Goal: Task Accomplishment & Management: Complete application form

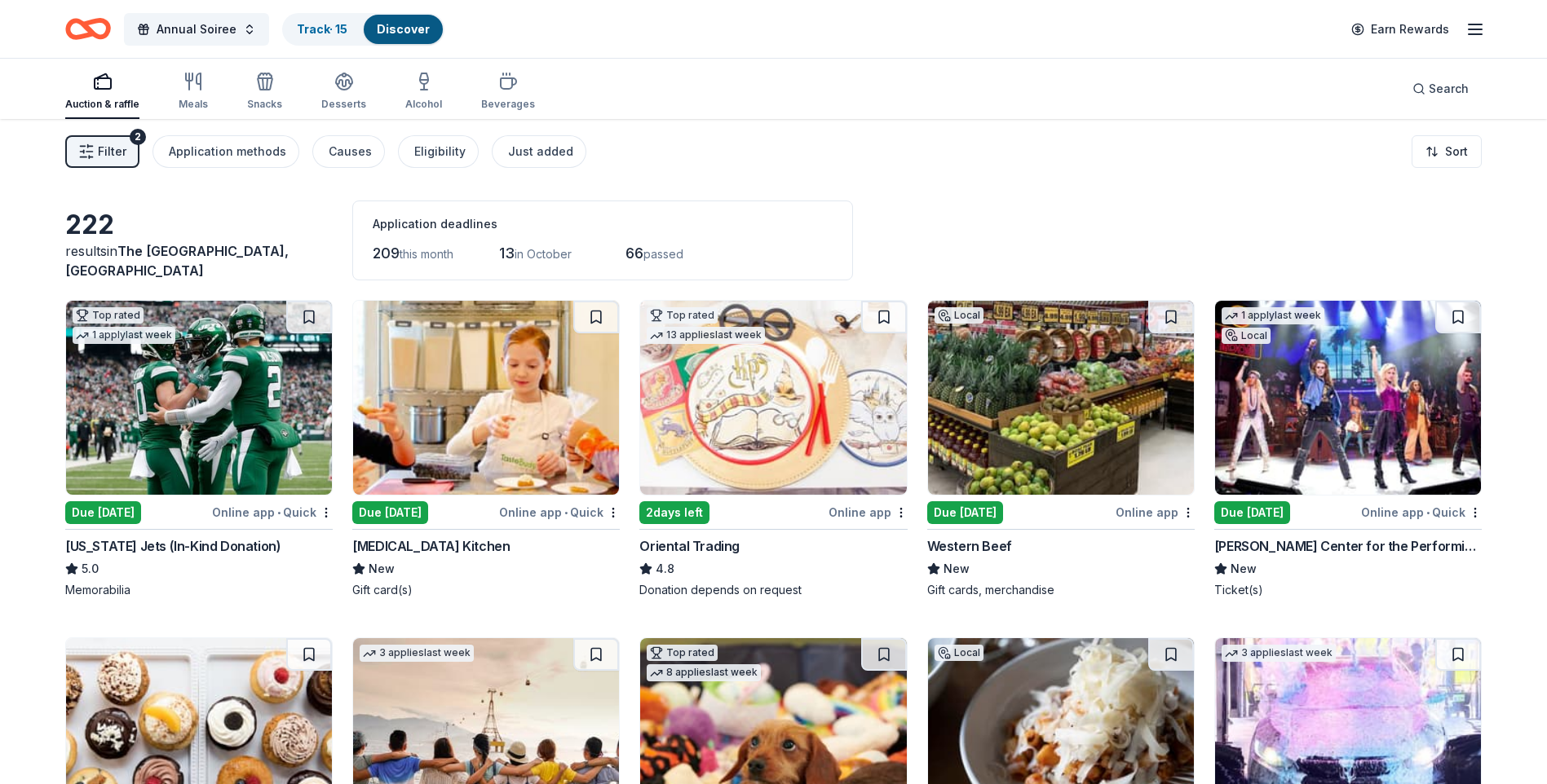
click at [1129, 384] on img at bounding box center [1061, 398] width 266 height 194
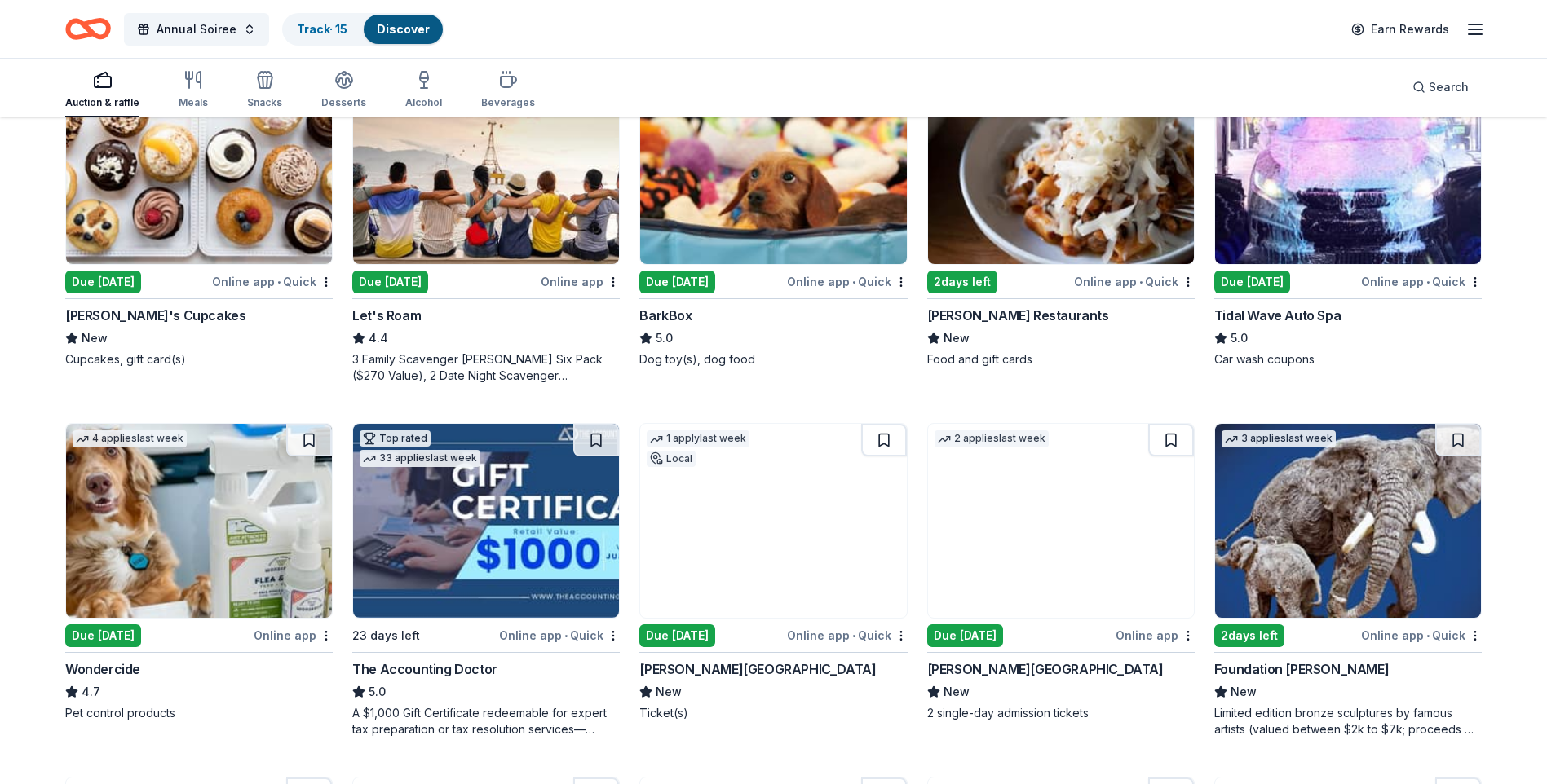
scroll to position [489, 0]
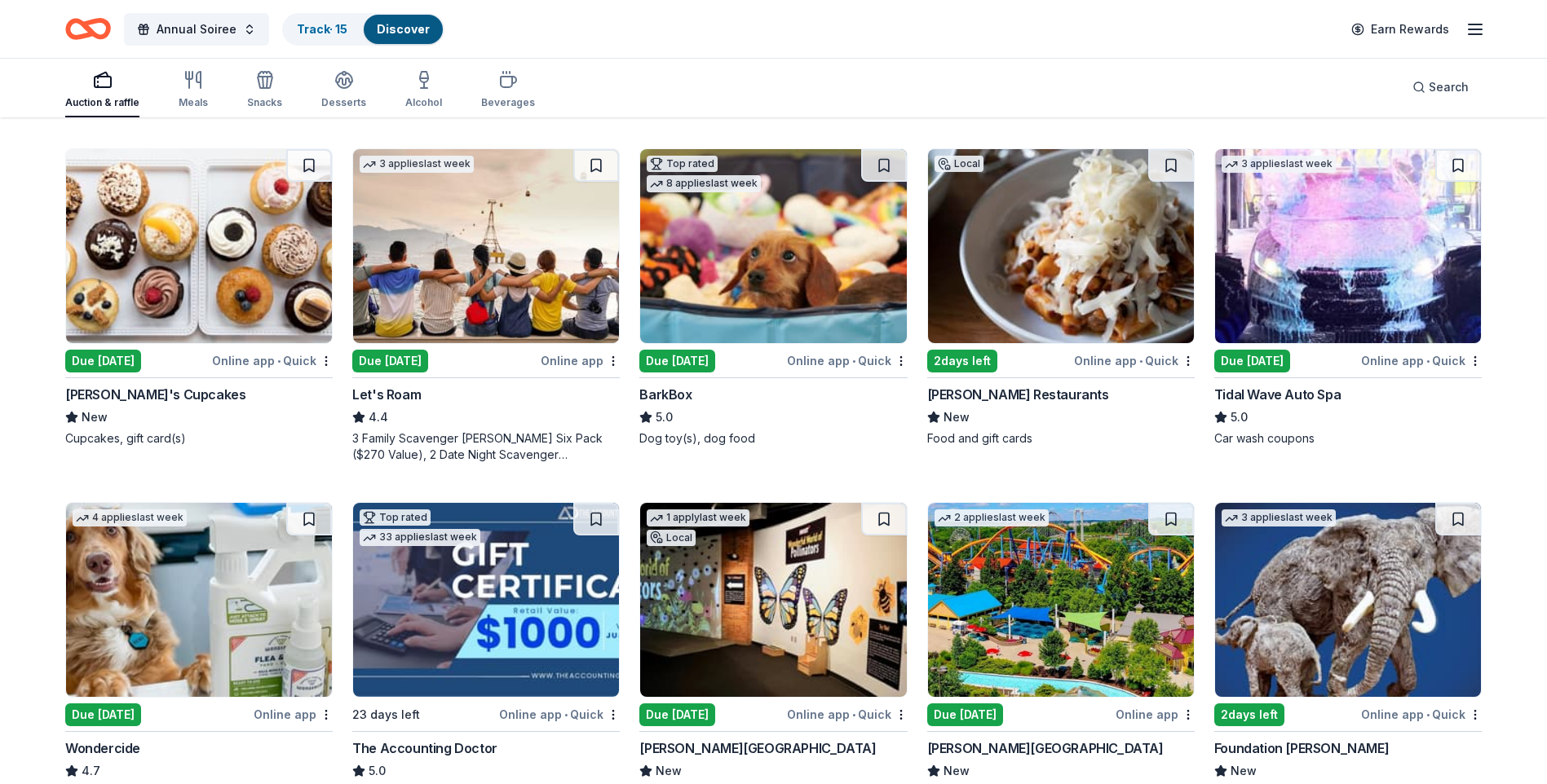
click at [1051, 284] on img at bounding box center [1061, 246] width 266 height 194
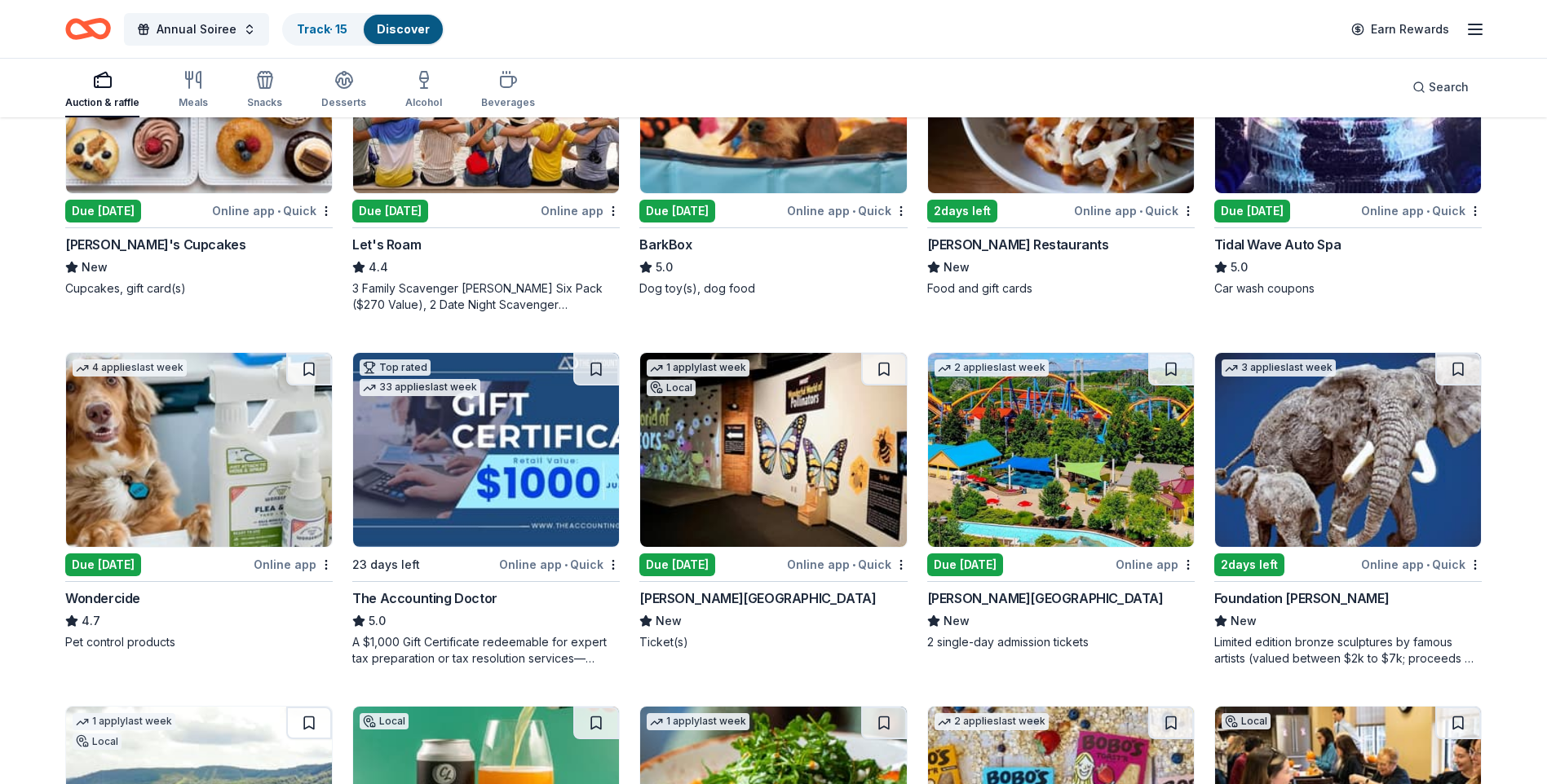
scroll to position [733, 0]
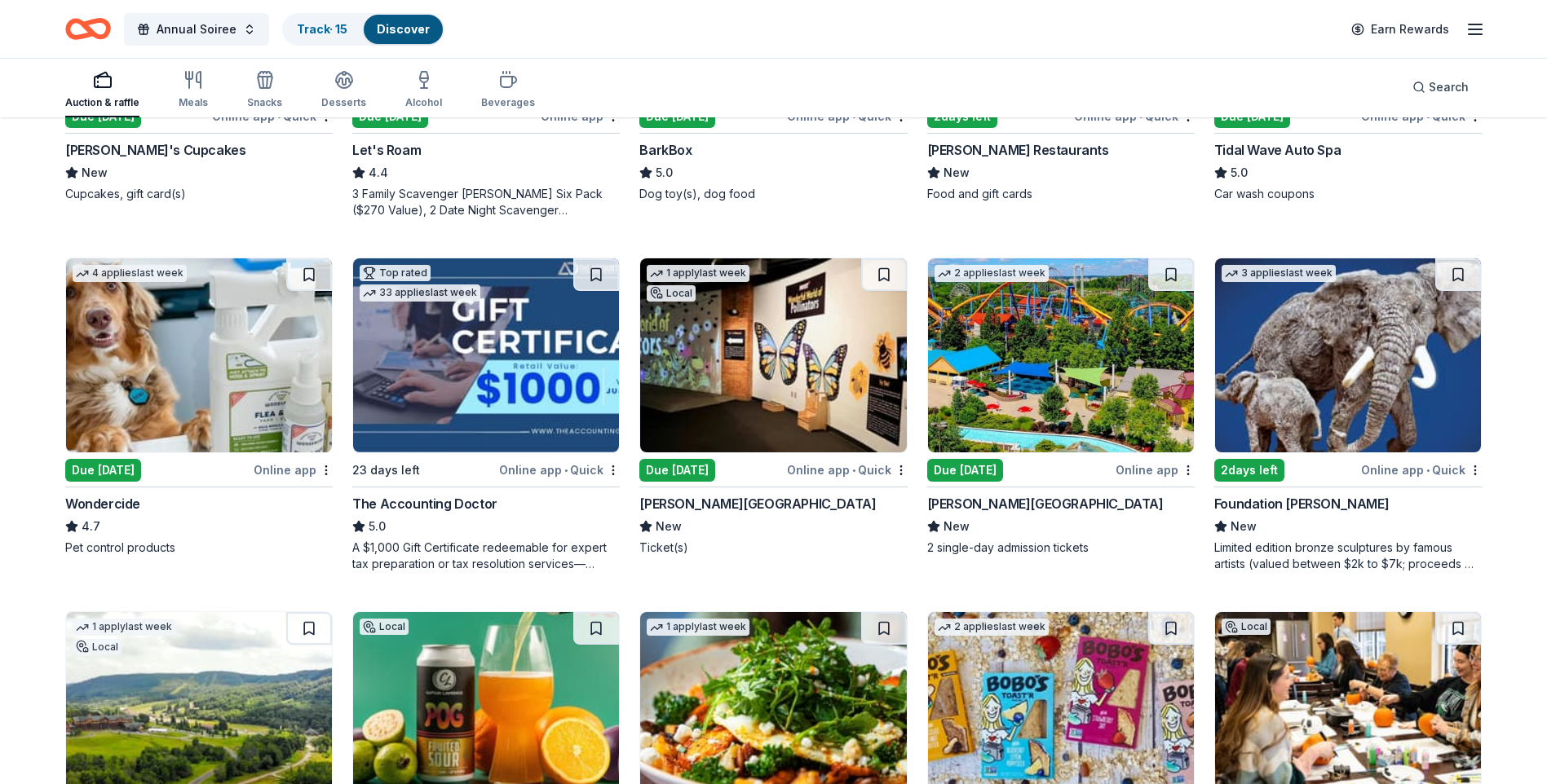
click at [1013, 357] on img at bounding box center [1061, 356] width 266 height 194
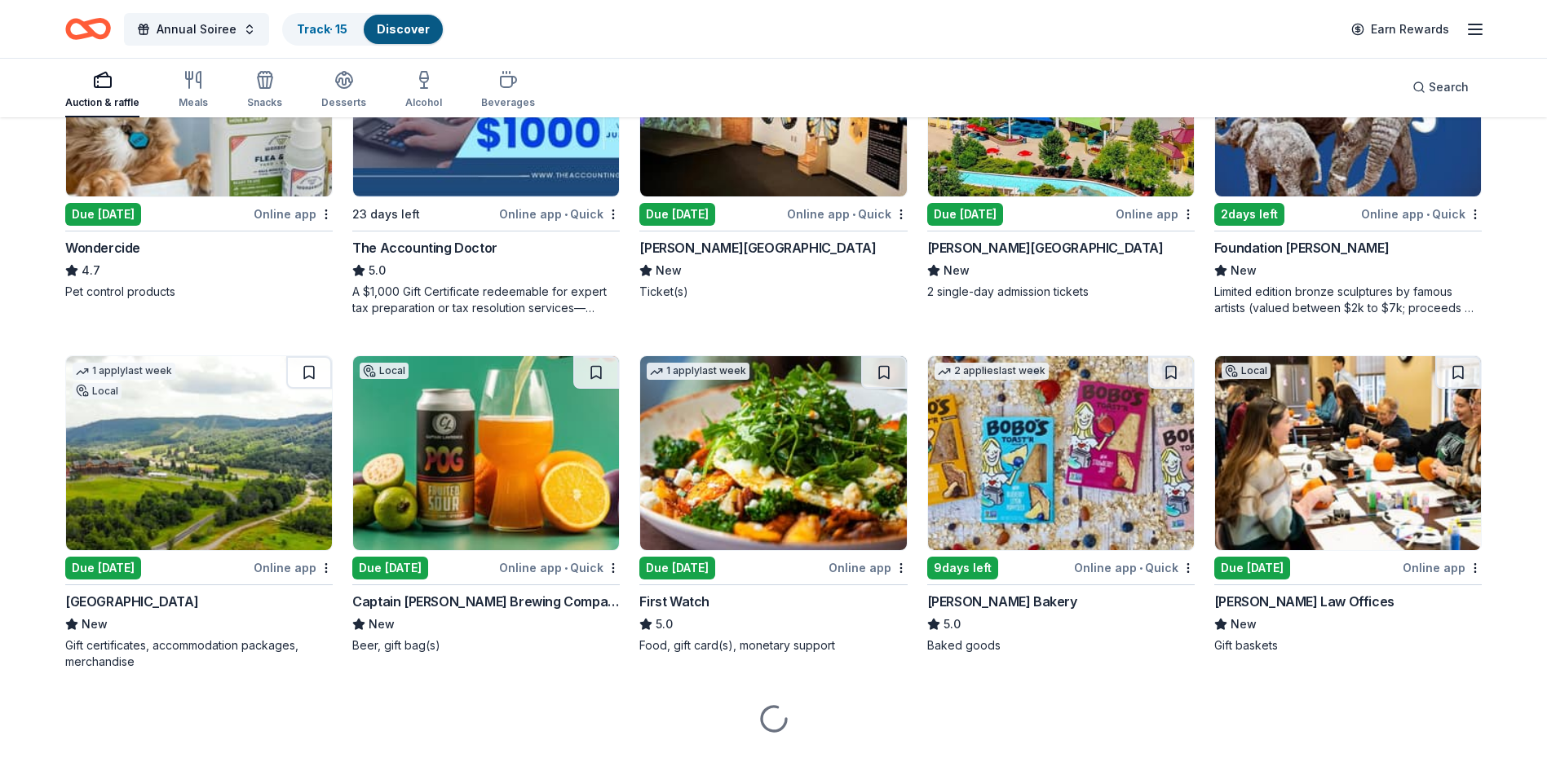
scroll to position [1006, 0]
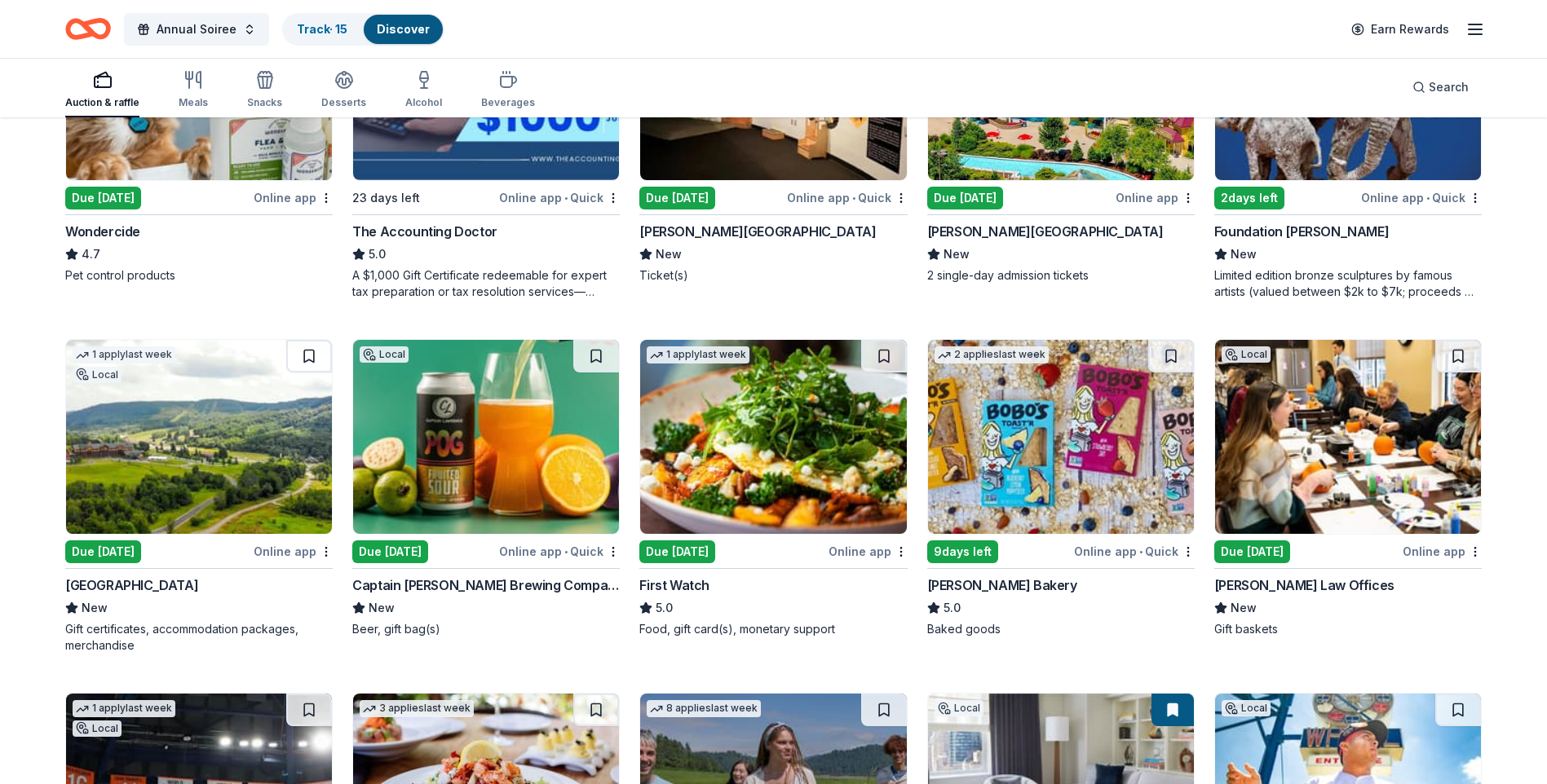
click at [211, 524] on img at bounding box center [199, 437] width 266 height 194
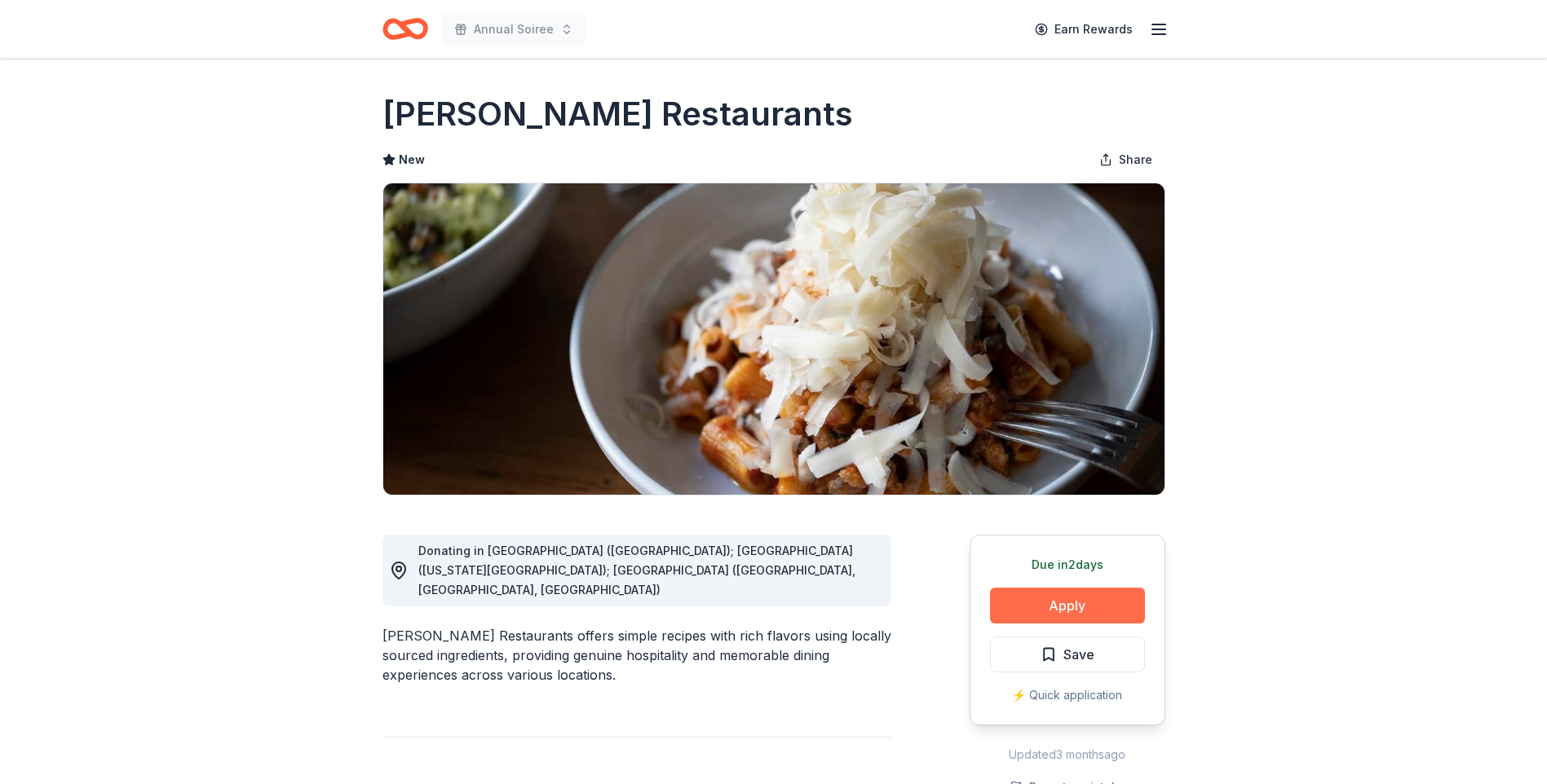
click at [1008, 596] on button "Apply" at bounding box center [1067, 606] width 155 height 36
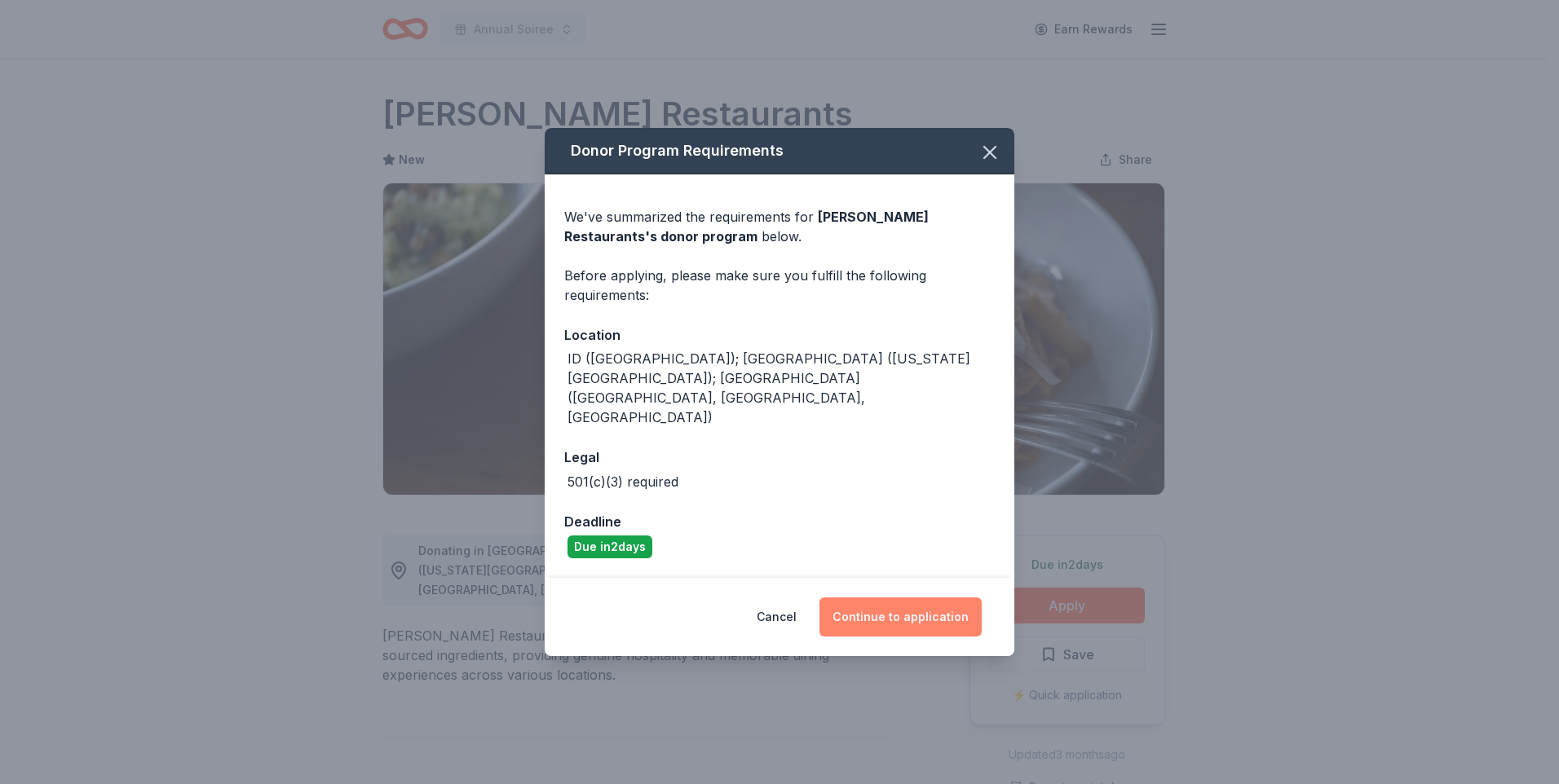
click at [944, 597] on button "Continue to application" at bounding box center [900, 617] width 162 height 39
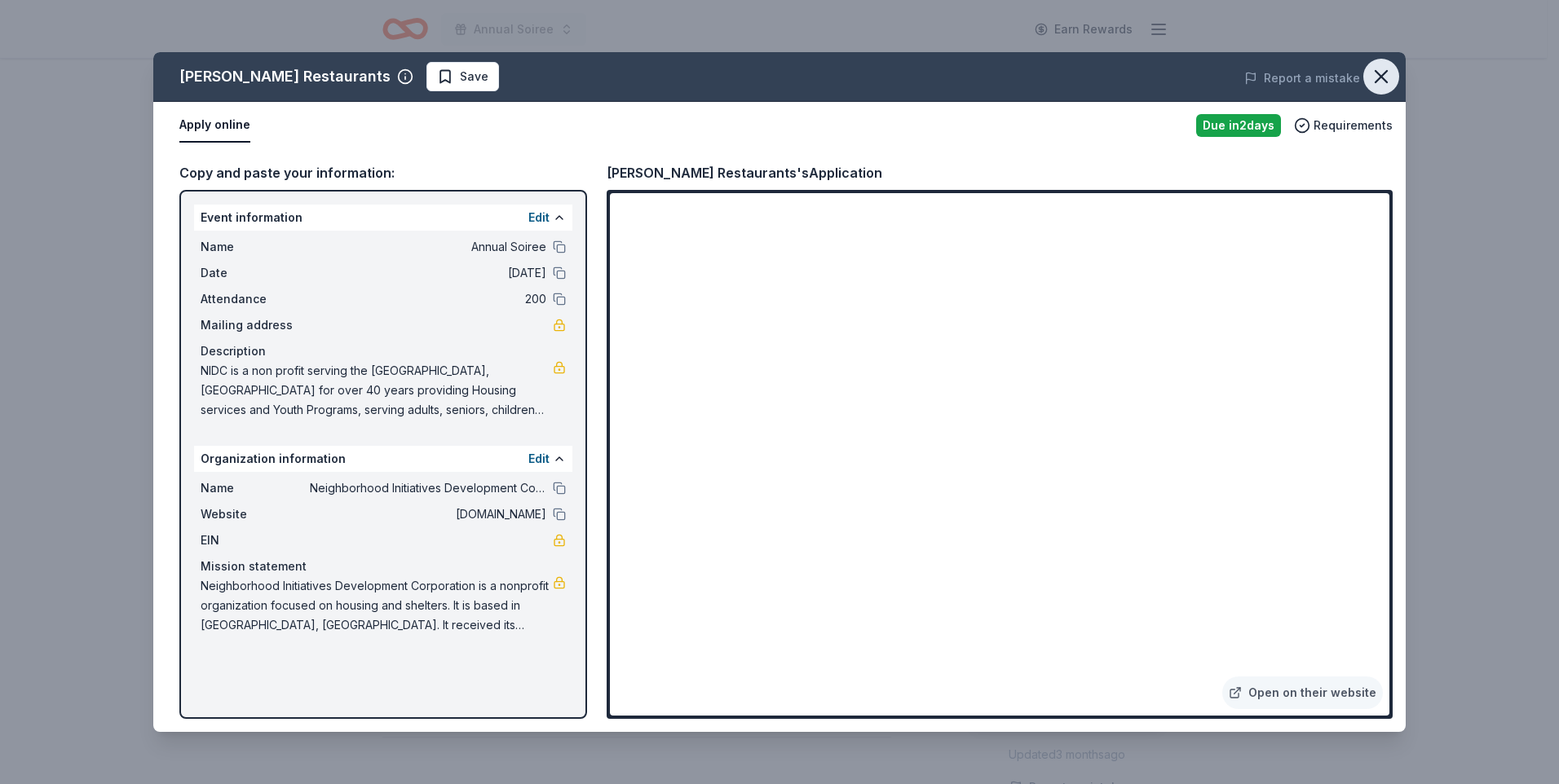
click at [1371, 69] on icon "button" at bounding box center [1381, 76] width 23 height 23
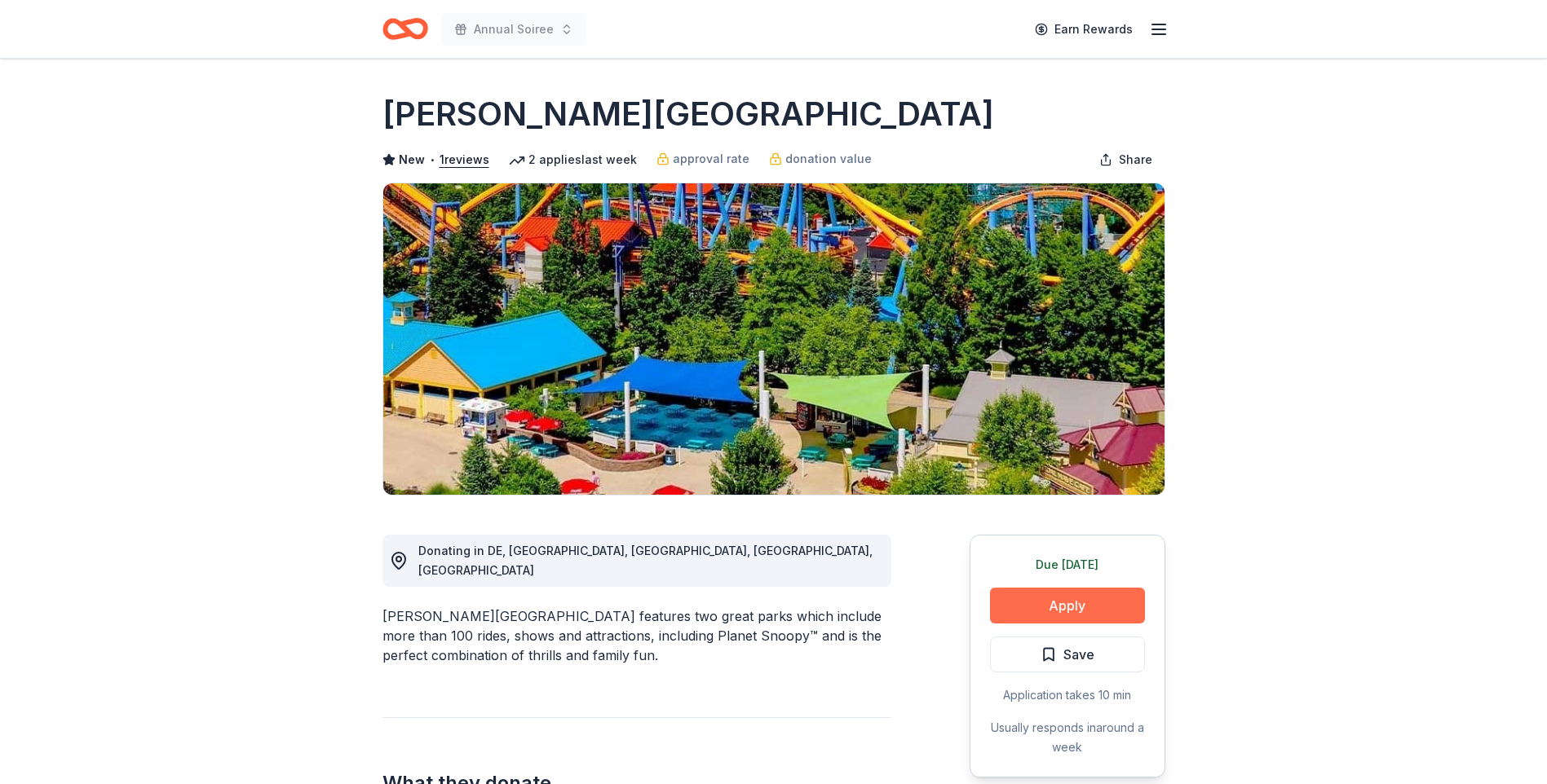
click at [1091, 607] on button "Apply" at bounding box center [1067, 606] width 155 height 36
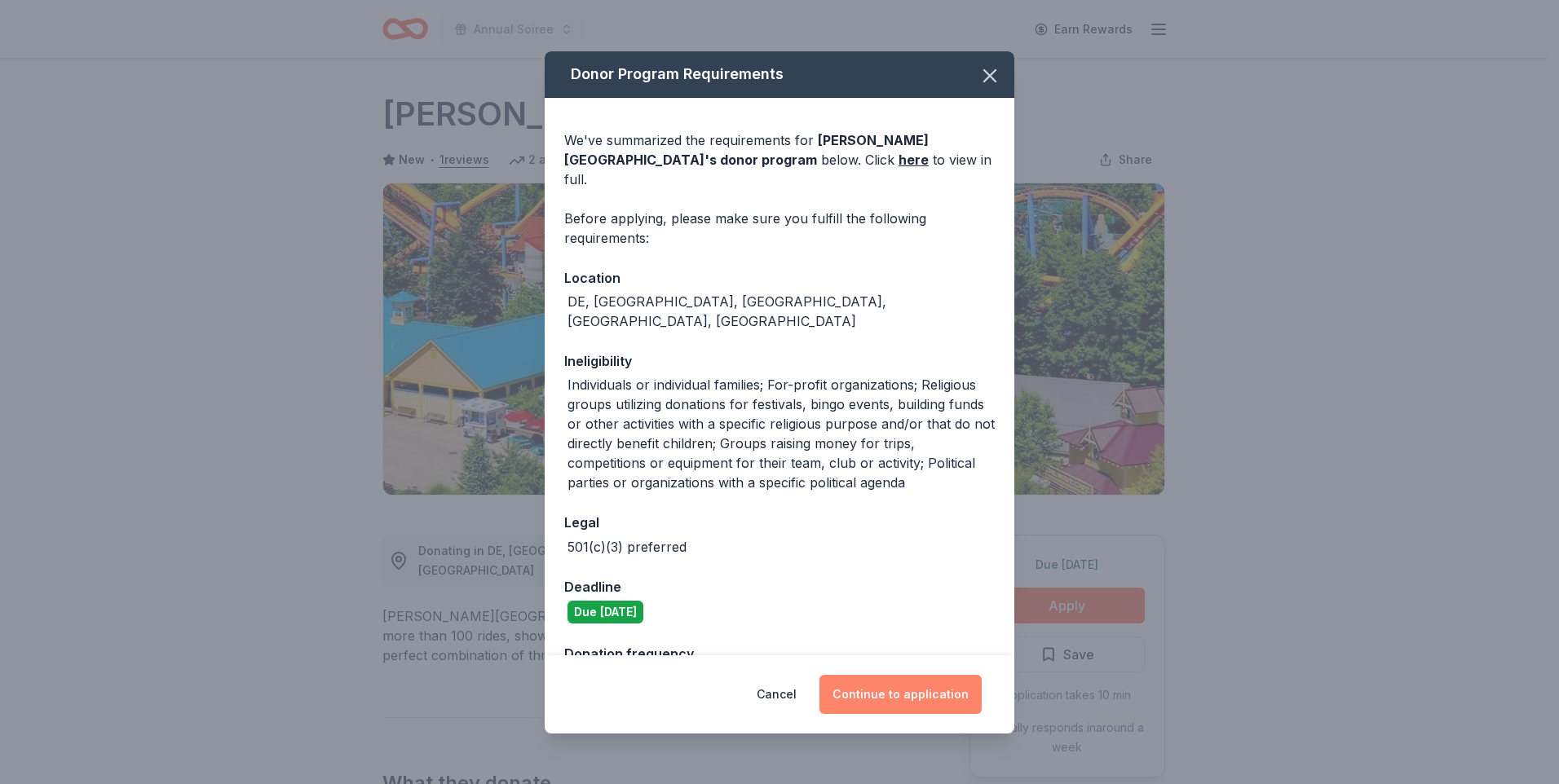
click at [908, 694] on button "Continue to application" at bounding box center [900, 695] width 162 height 39
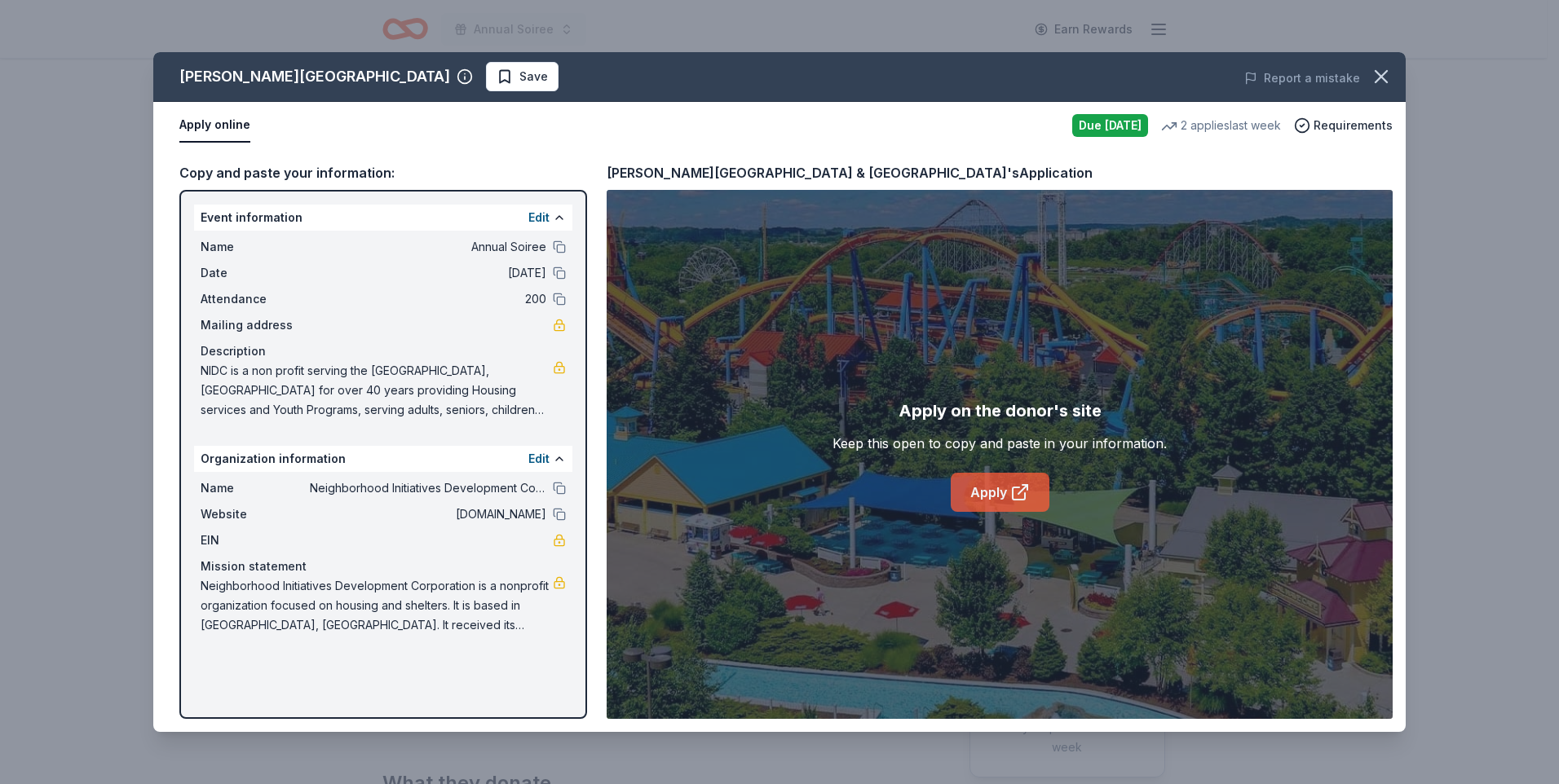
click at [974, 496] on link "Apply" at bounding box center [999, 493] width 99 height 39
click at [827, 162] on div "Dorney Park & Wildwater Kingdom's Application" at bounding box center [849, 172] width 486 height 21
click at [1382, 63] on button "button" at bounding box center [1382, 77] width 36 height 36
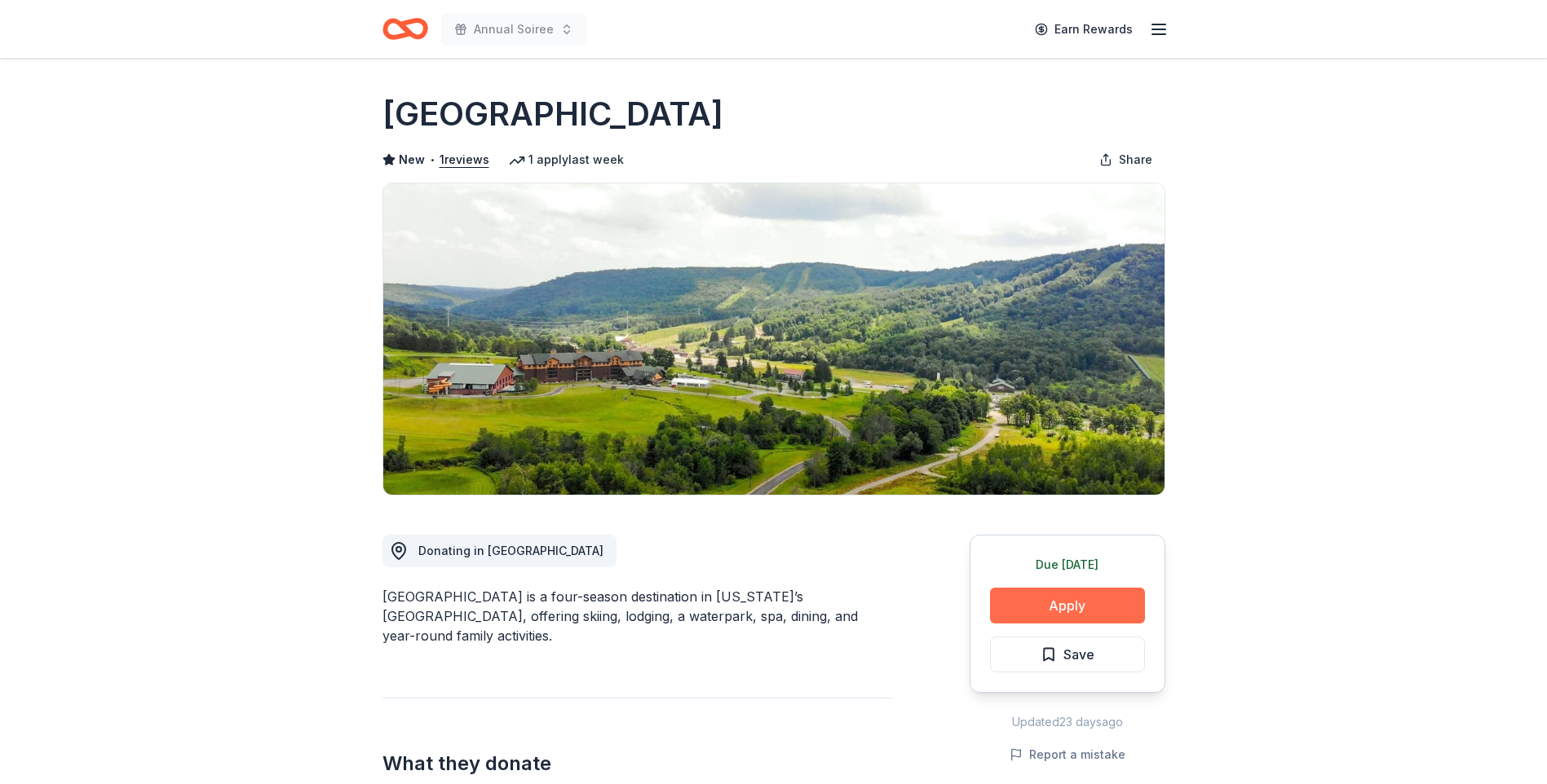
click at [1076, 613] on button "Apply" at bounding box center [1067, 606] width 155 height 36
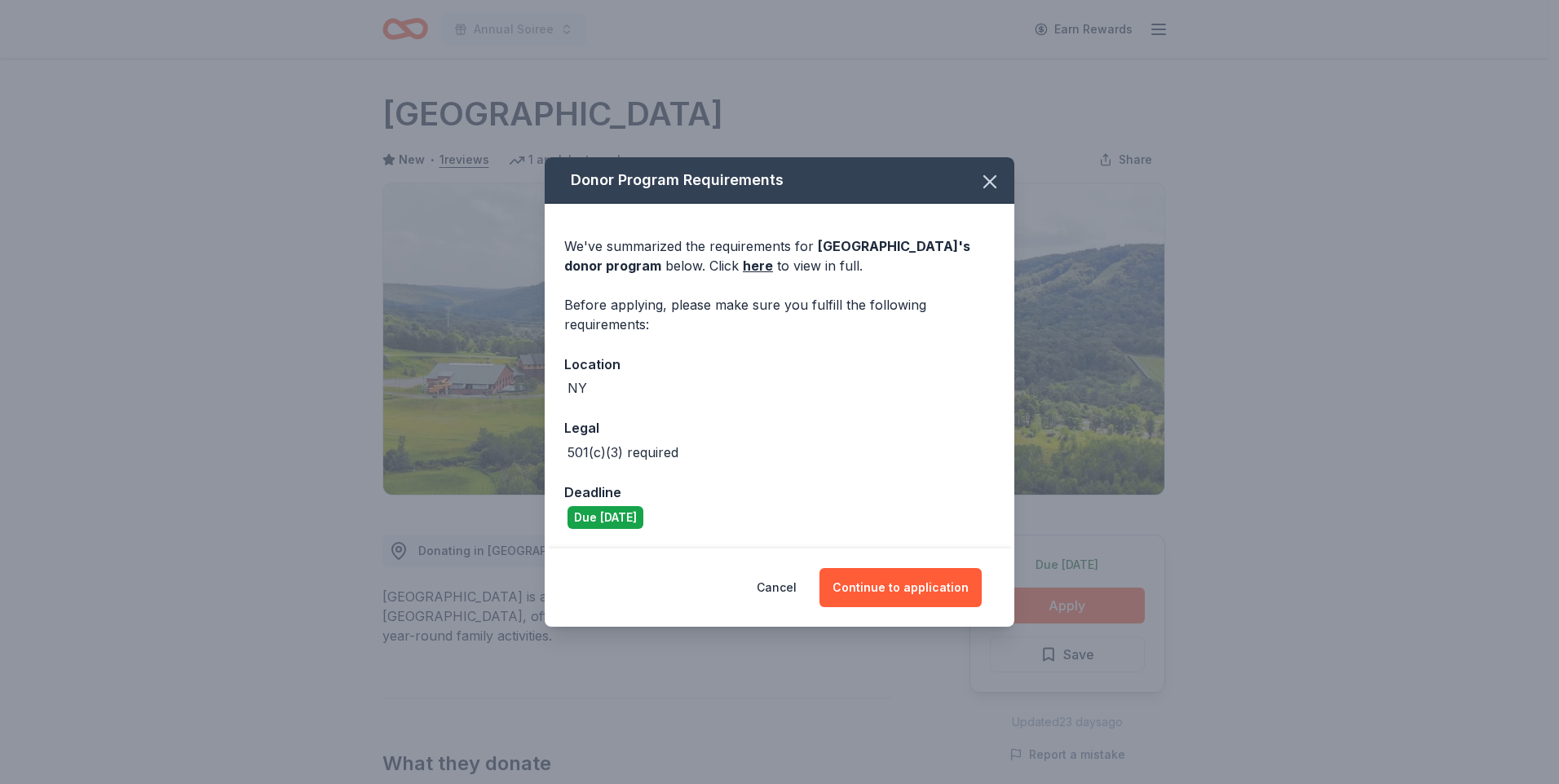
click at [889, 566] on div "Cancel Continue to application" at bounding box center [780, 587] width 470 height 78
click at [885, 576] on button "Continue to application" at bounding box center [900, 588] width 162 height 39
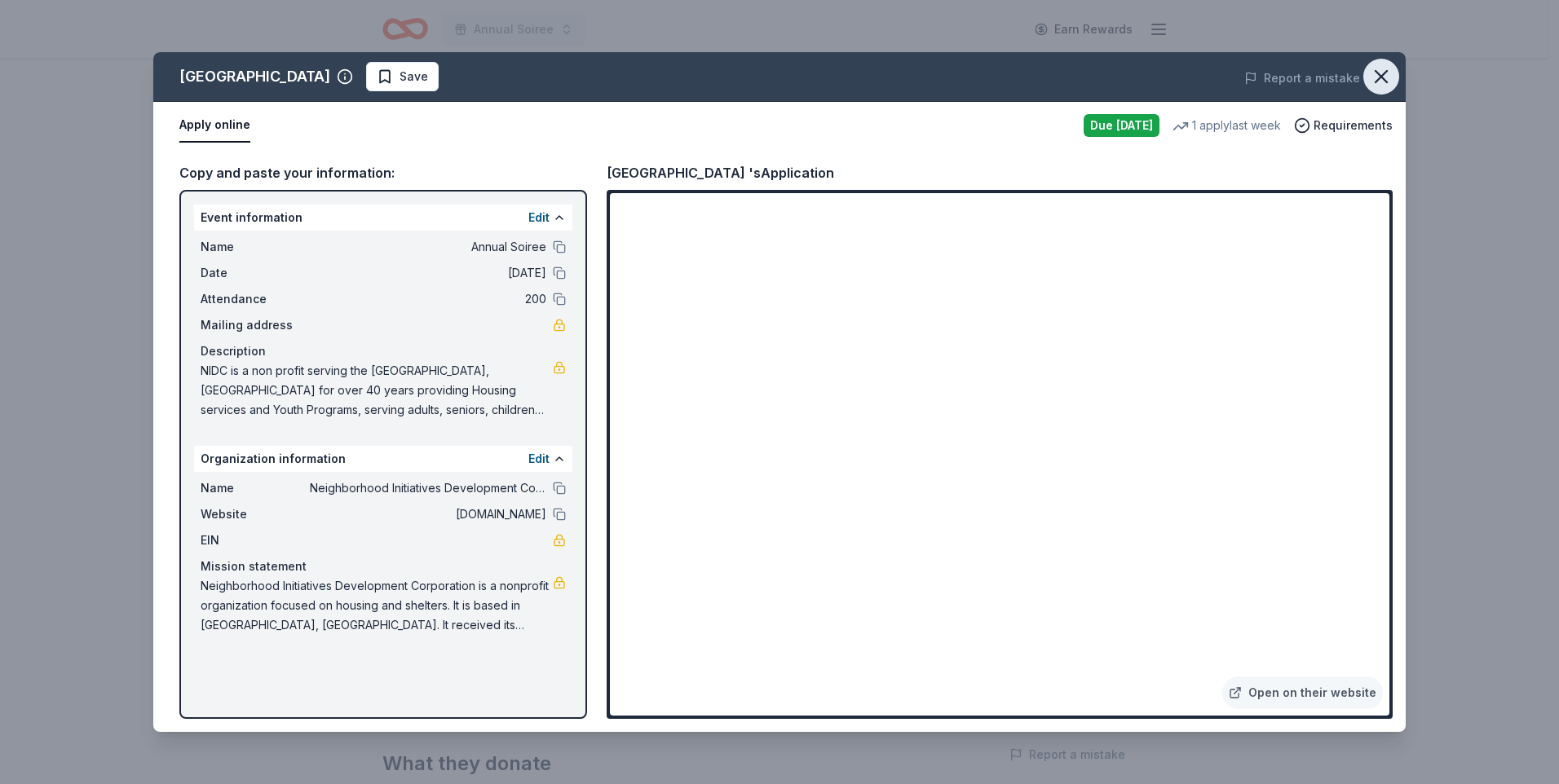
click at [1375, 72] on icon "button" at bounding box center [1381, 76] width 23 height 23
